Goal: Information Seeking & Learning: Learn about a topic

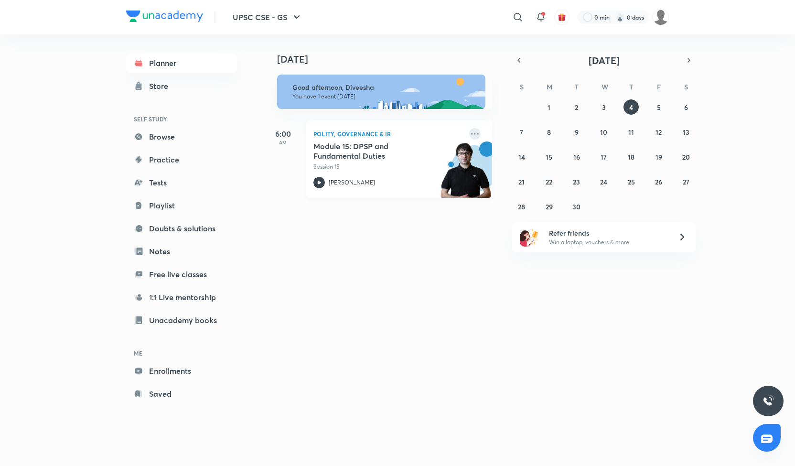
click at [471, 133] on icon at bounding box center [475, 133] width 8 height 1
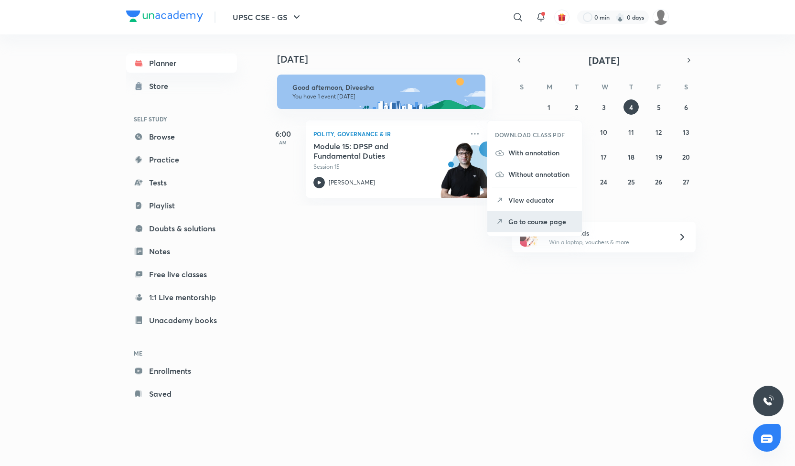
click at [524, 218] on p "Go to course page" at bounding box center [542, 221] width 66 height 10
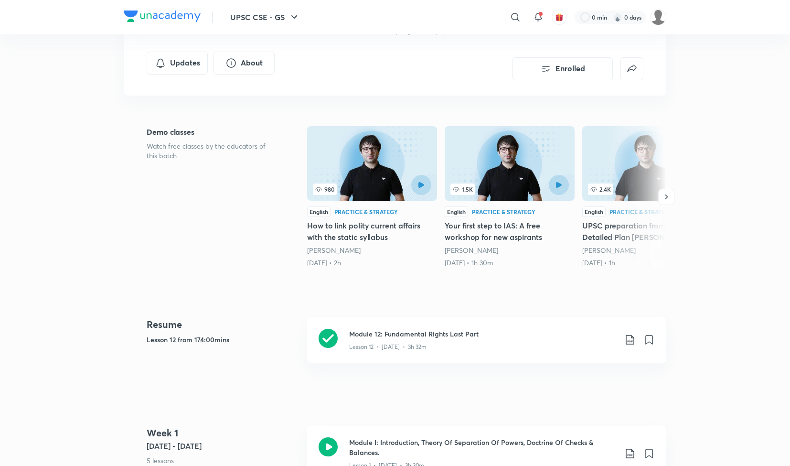
scroll to position [176, 0]
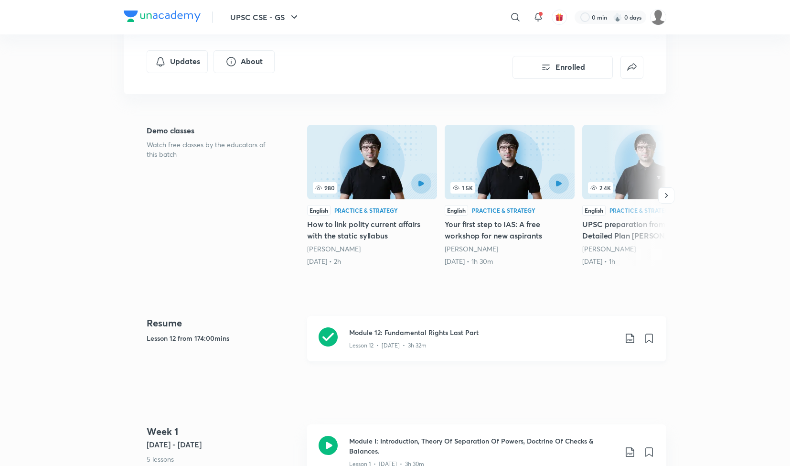
click at [328, 330] on icon at bounding box center [328, 336] width 19 height 19
